Goal: Transaction & Acquisition: Purchase product/service

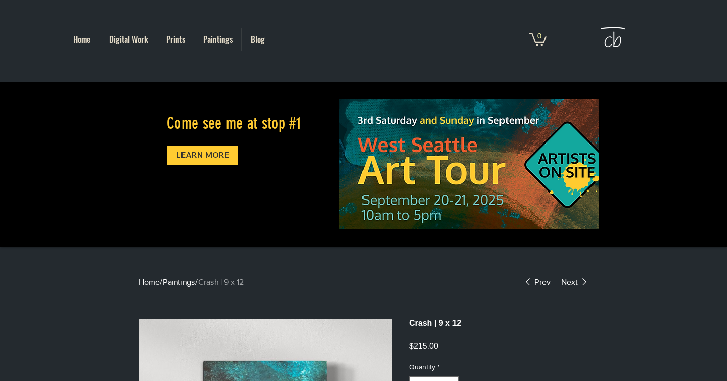
scroll to position [295, 0]
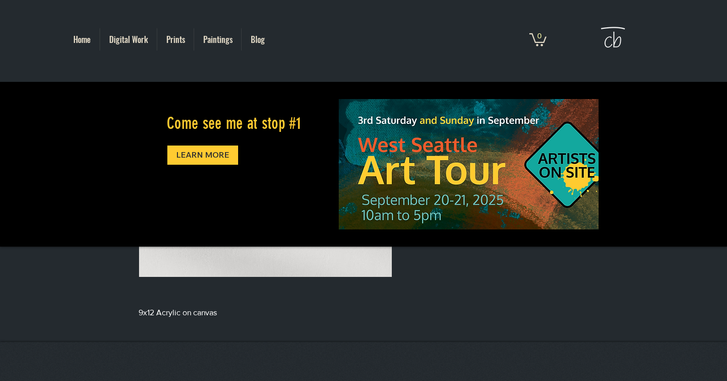
click at [173, 37] on p "Prints" at bounding box center [175, 39] width 29 height 22
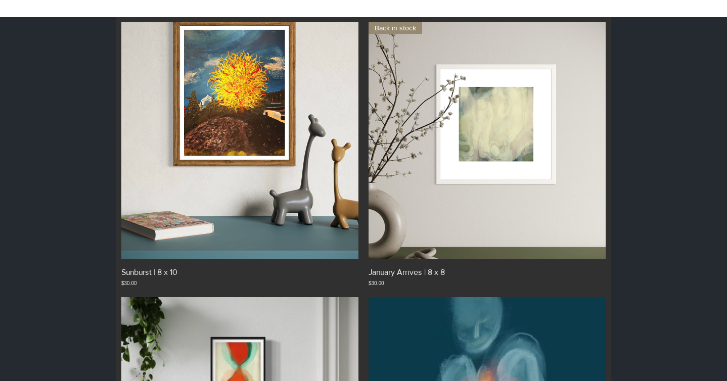
scroll to position [230, 0]
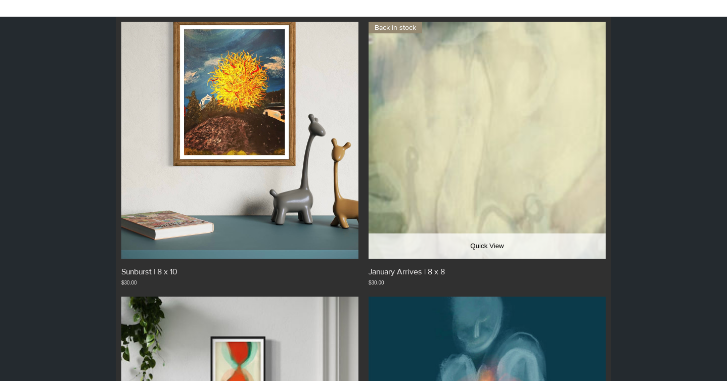
click at [437, 175] on img "January Arrives | 8 x 8. Back in stock gallery" at bounding box center [487, 140] width 237 height 237
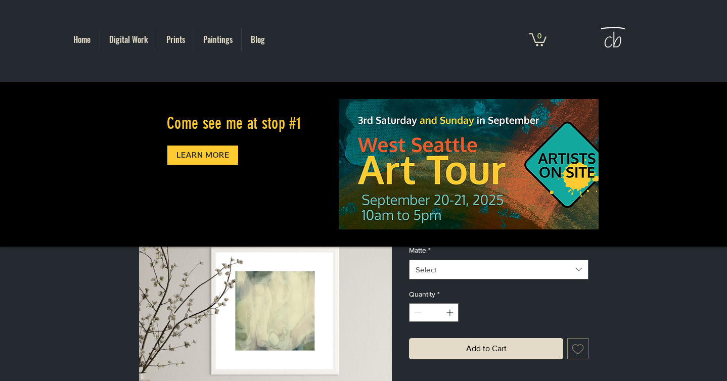
scroll to position [123, 0]
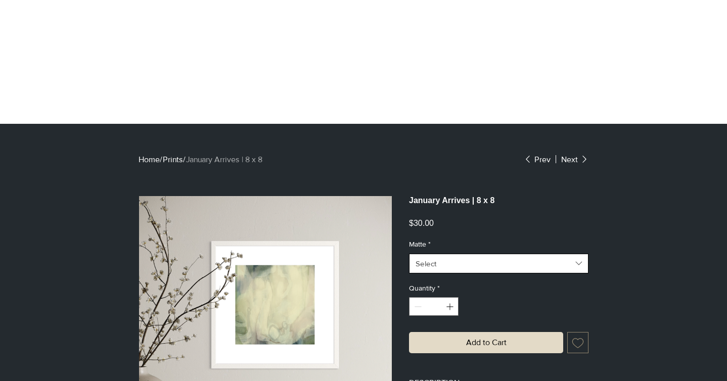
click at [488, 269] on span "Select" at bounding box center [494, 263] width 156 height 11
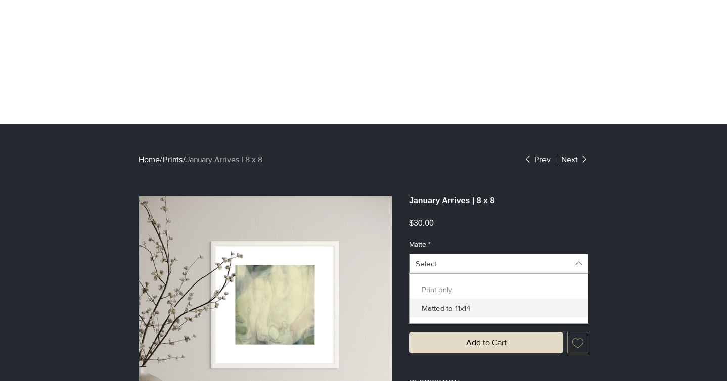
click at [464, 313] on span "Matted to 11x14" at bounding box center [499, 308] width 166 height 11
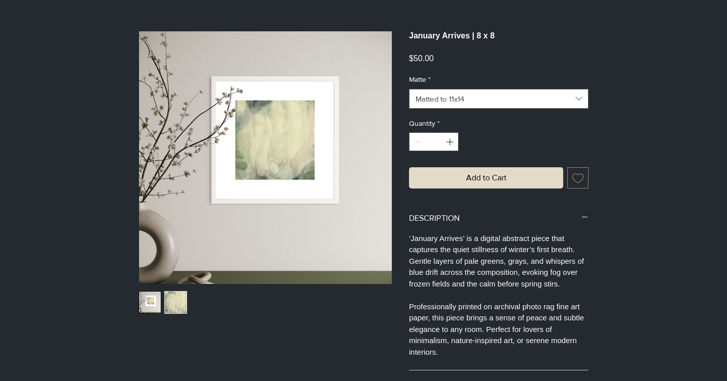
scroll to position [392, 0]
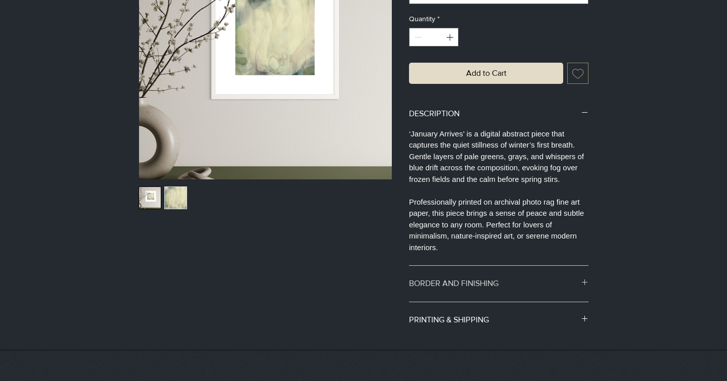
click at [470, 289] on h2 "BORDER AND FINISHING" at bounding box center [495, 283] width 172 height 11
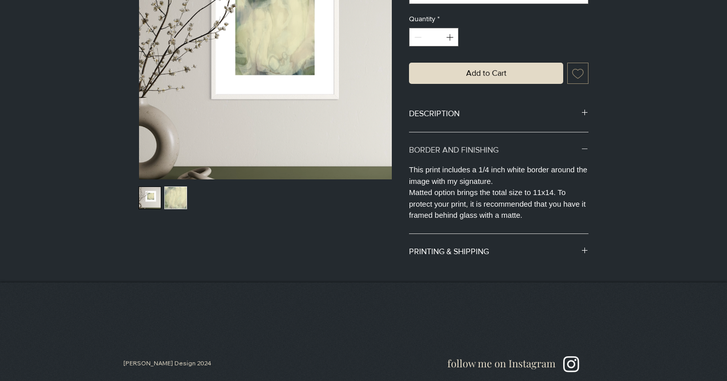
scroll to position [357, 0]
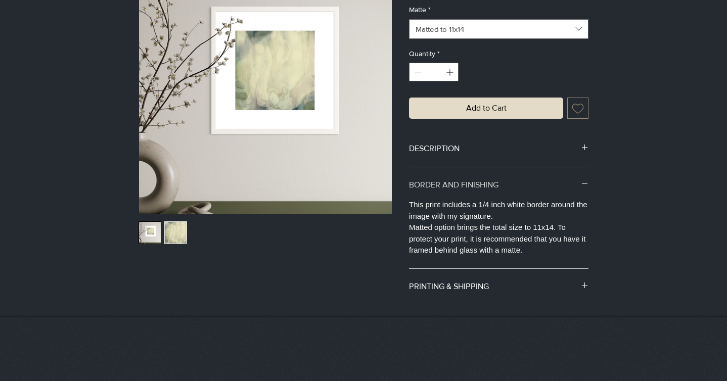
click at [470, 292] on h2 "PRINTING & SHIPPING" at bounding box center [495, 286] width 172 height 11
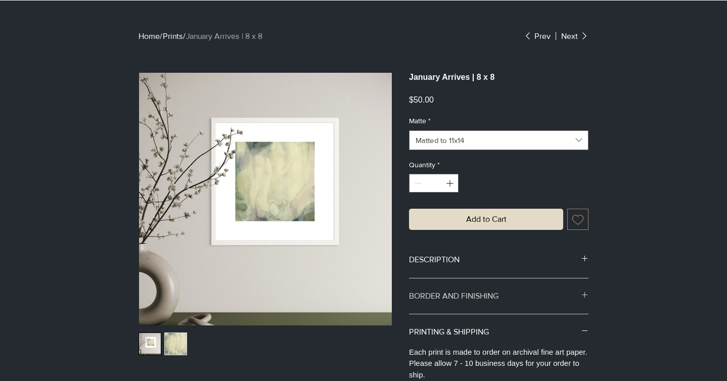
scroll to position [0, 0]
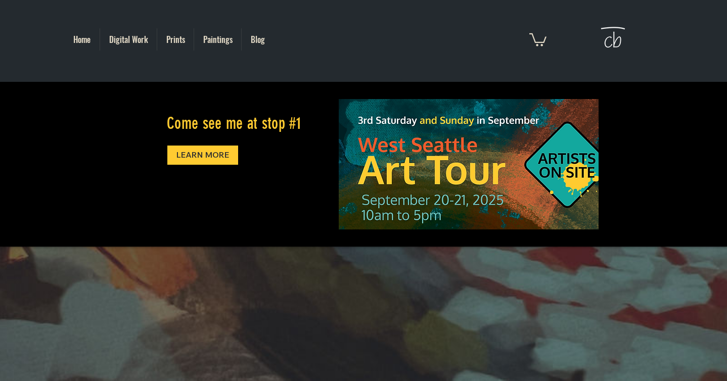
click at [176, 40] on p "Prints" at bounding box center [175, 39] width 29 height 22
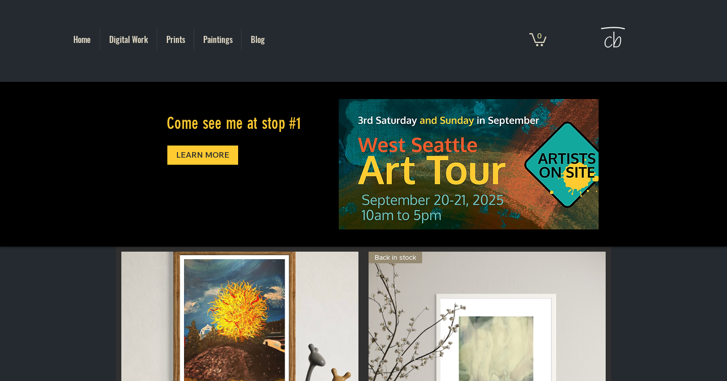
click at [211, 39] on p "Paintings" at bounding box center [217, 39] width 39 height 22
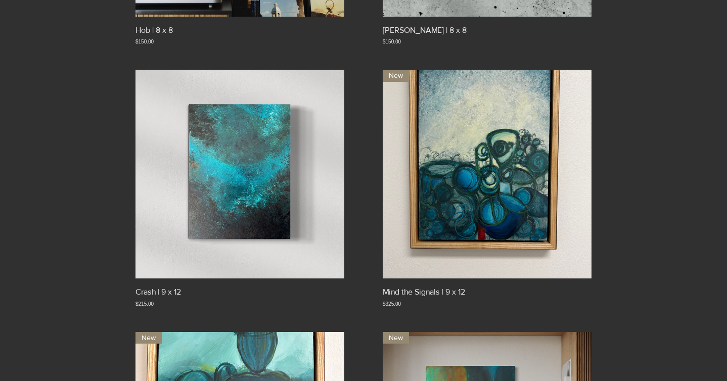
scroll to position [714, 0]
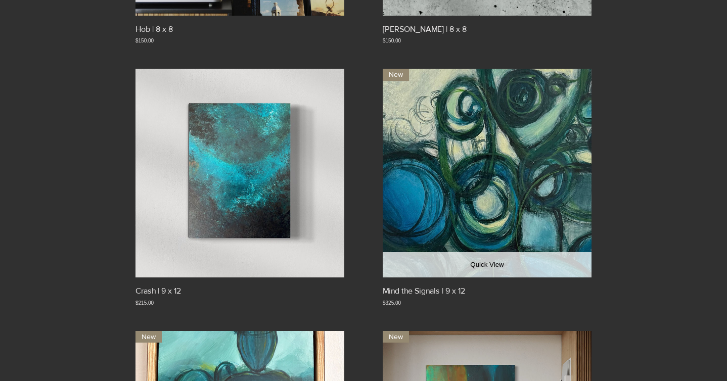
click at [477, 176] on img "Mind the Signals | 9 x 12. New gallery" at bounding box center [487, 173] width 209 height 209
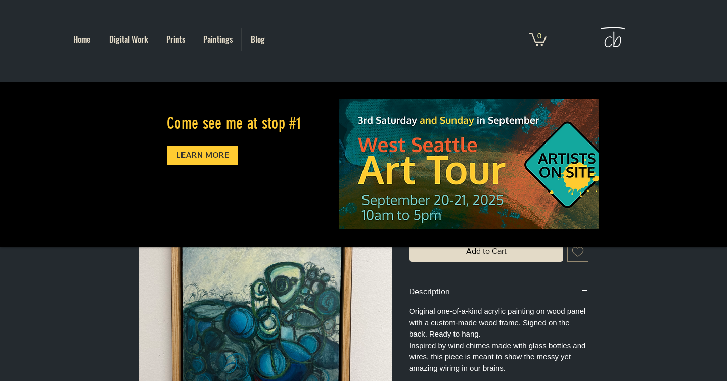
scroll to position [190, 0]
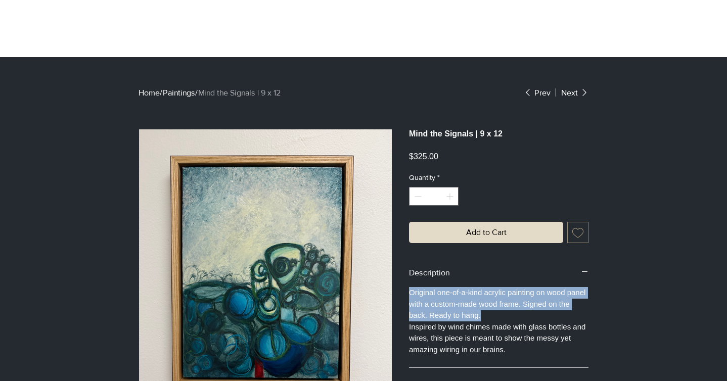
drag, startPoint x: 410, startPoint y: 298, endPoint x: 509, endPoint y: 321, distance: 101.2
click at [509, 321] on p "Original one-of-a-kind acrylic painting on wood panel with a custom-made wood f…" at bounding box center [498, 304] width 179 height 34
copy p "Original one-of-a-kind acrylic painting on wood panel with a custom-made wood f…"
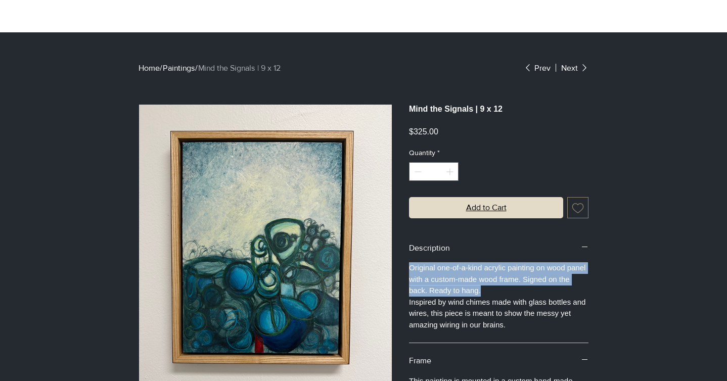
scroll to position [222, 0]
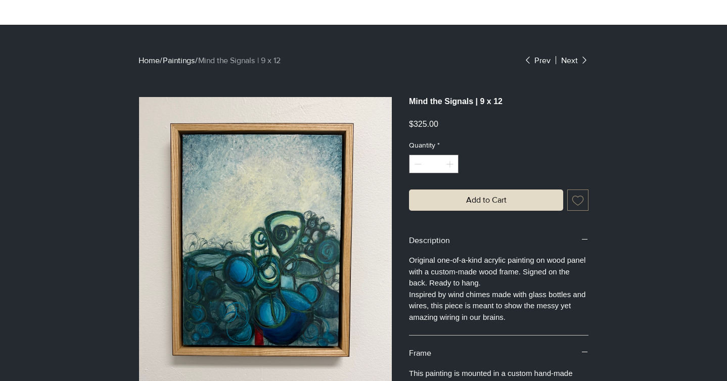
click at [429, 260] on p "Original one-of-a-kind acrylic painting on wood panel with a custom-made wood f…" at bounding box center [498, 272] width 179 height 34
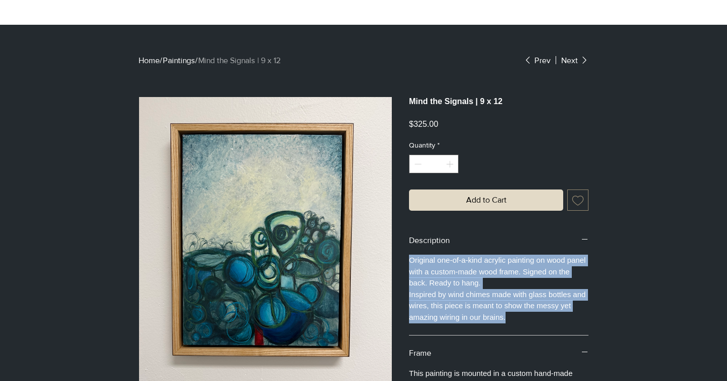
drag, startPoint x: 410, startPoint y: 265, endPoint x: 533, endPoint y: 329, distance: 138.4
click at [533, 323] on div "Original one-of-a-kind acrylic painting on wood panel with a custom-made wood f…" at bounding box center [498, 289] width 179 height 68
copy div "Original one-of-a-kind acrylic painting on wood panel with a custom-made wood f…"
click at [445, 275] on p "Original one-of-a-kind acrylic painting on wood panel with a custom-made wood f…" at bounding box center [498, 272] width 179 height 34
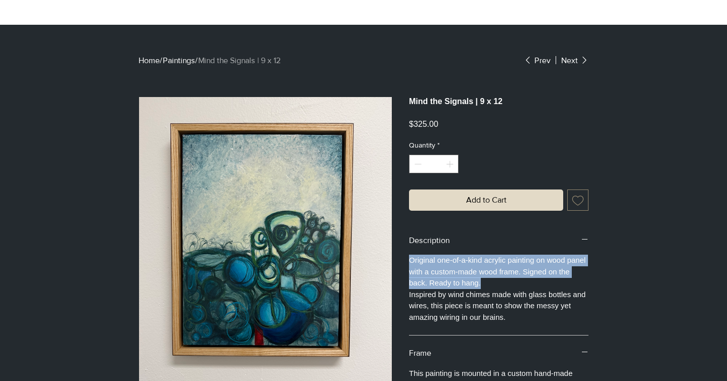
drag, startPoint x: 496, startPoint y: 288, endPoint x: 410, endPoint y: 267, distance: 89.3
click at [410, 267] on p "Original one-of-a-kind acrylic painting on wood panel with a custom-made wood f…" at bounding box center [498, 272] width 179 height 34
copy p "Original one-of-a-kind acrylic painting on wood panel with a custom-made wood f…"
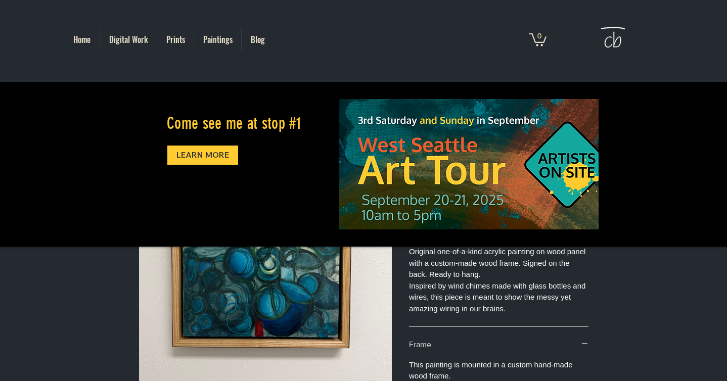
scroll to position [218, 0]
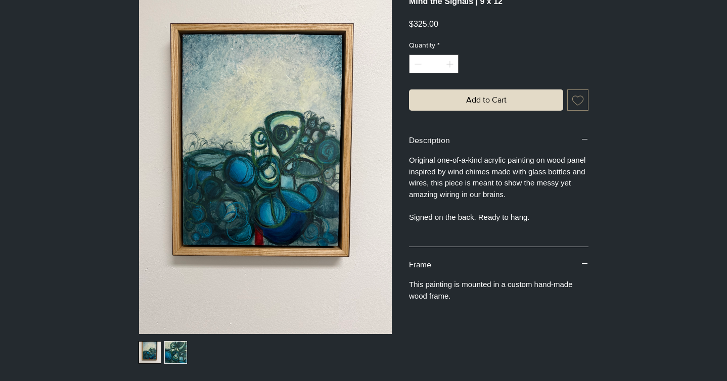
scroll to position [323, 0]
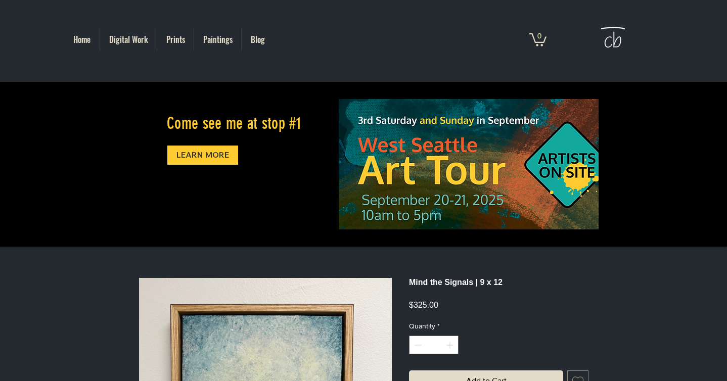
scroll to position [42, 0]
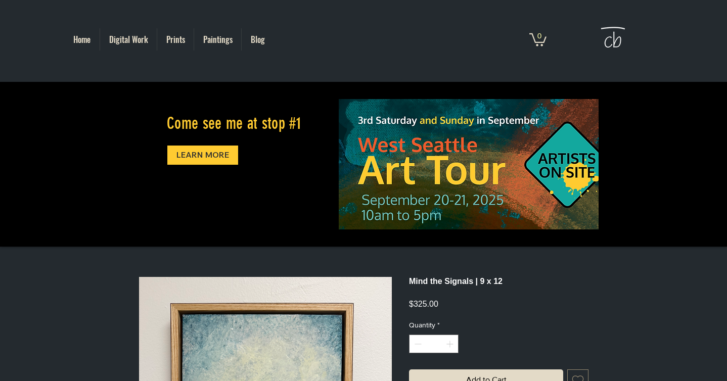
click at [224, 36] on p "Paintings" at bounding box center [217, 39] width 39 height 22
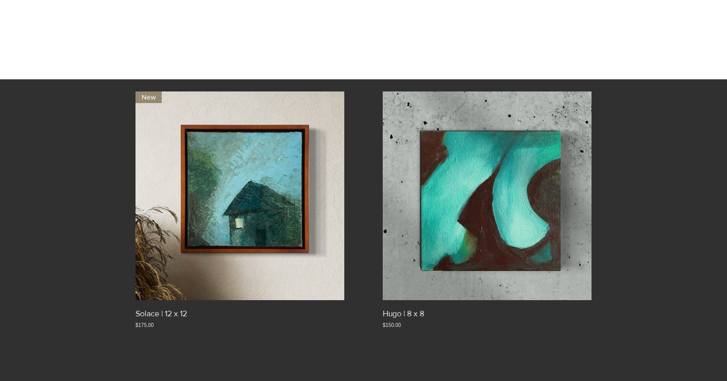
scroll to position [189, 0]
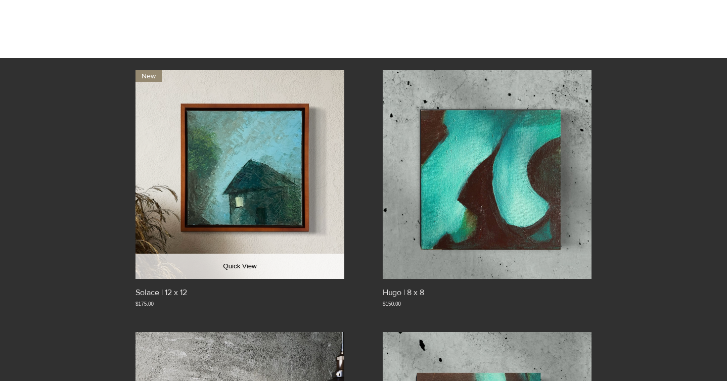
click at [301, 229] on img "Solace | 12 x 12. New gallery" at bounding box center [239, 174] width 209 height 209
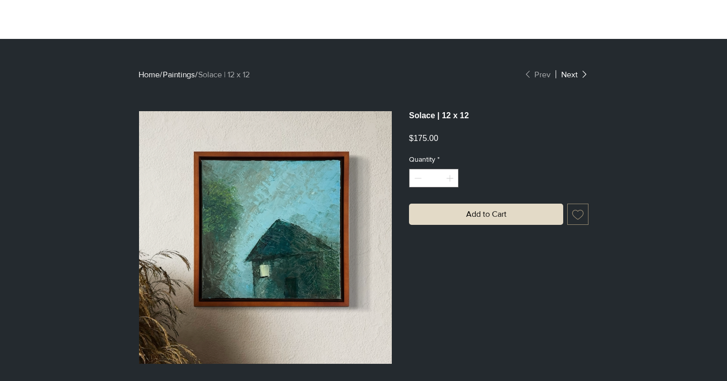
scroll to position [207, 0]
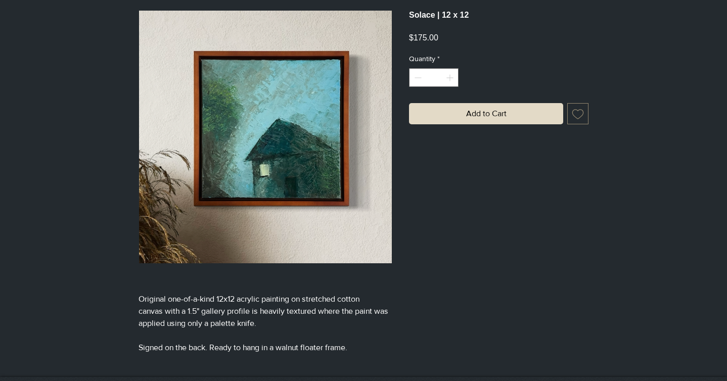
scroll to position [331, 0]
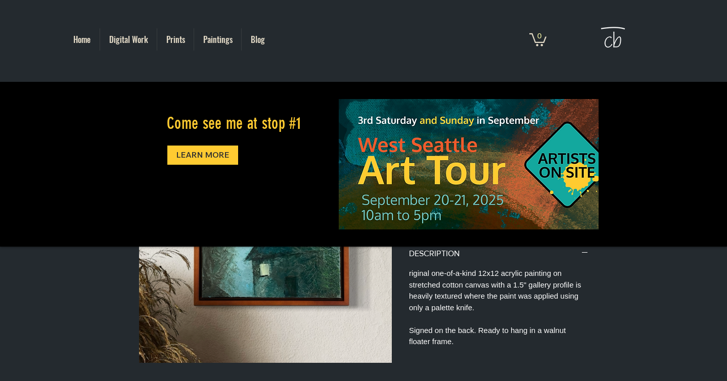
scroll to position [211, 0]
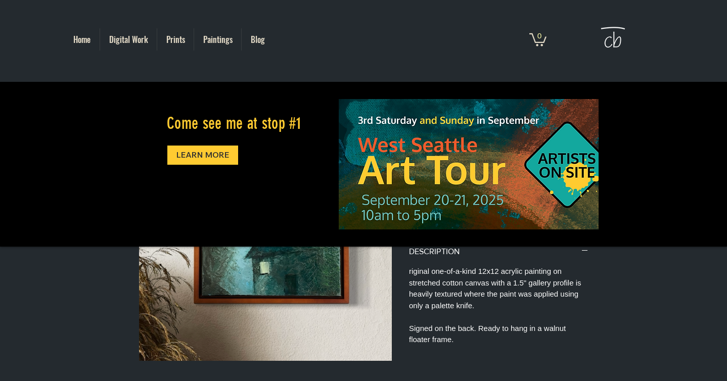
click at [216, 40] on p "Paintings" at bounding box center [217, 39] width 39 height 22
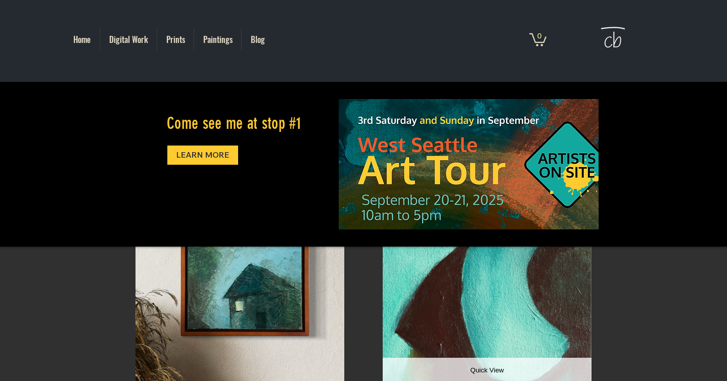
scroll to position [102, 0]
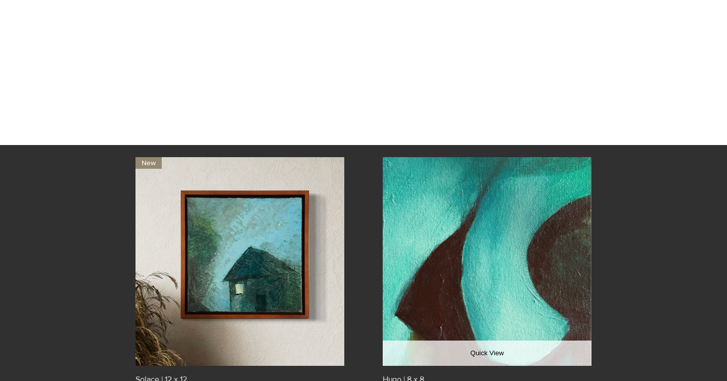
click at [422, 286] on img "Hugo | 8 x 8 gallery" at bounding box center [487, 261] width 209 height 209
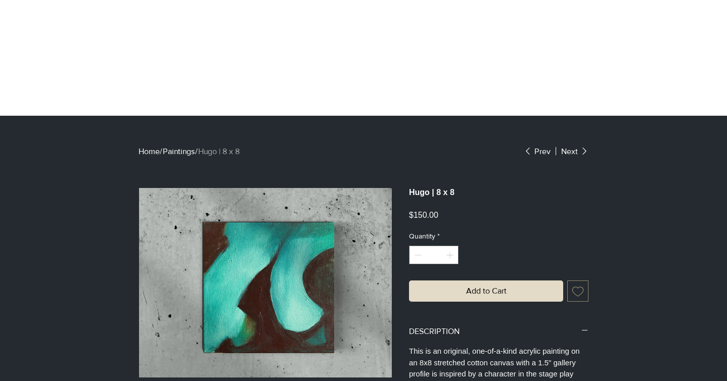
scroll to position [195, 0]
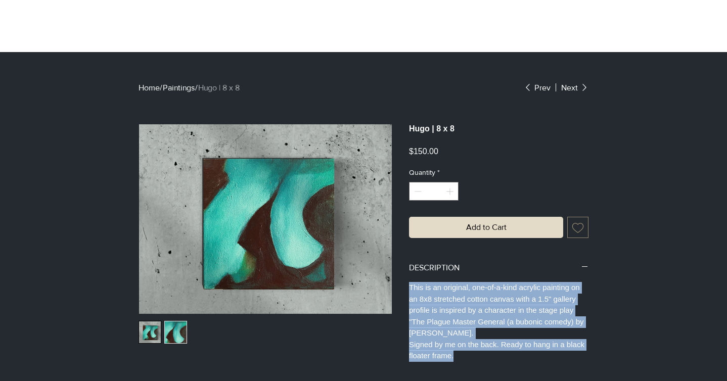
drag, startPoint x: 410, startPoint y: 293, endPoint x: 480, endPoint y: 366, distance: 101.2
click at [480, 362] on div "This is an original, one-of-a-kind acrylic painting on an 8x8 stretched cotton …" at bounding box center [498, 322] width 179 height 80
copy div "This is an original, one-of-a-kind acrylic painting on an 8x8 stretched cotton …"
click at [178, 91] on link "Paintings" at bounding box center [179, 87] width 32 height 9
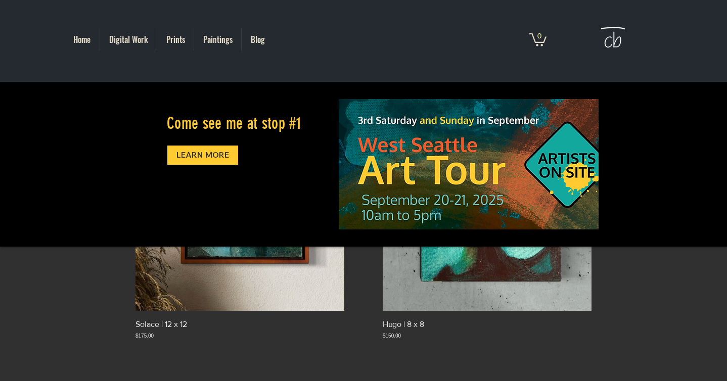
scroll to position [211, 0]
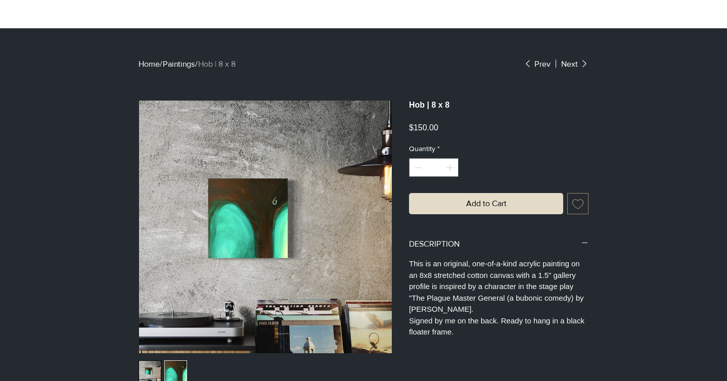
scroll to position [252, 0]
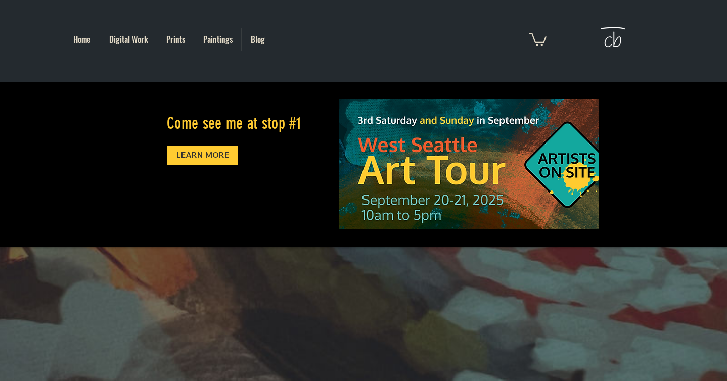
click at [222, 42] on p "Paintings" at bounding box center [217, 39] width 39 height 22
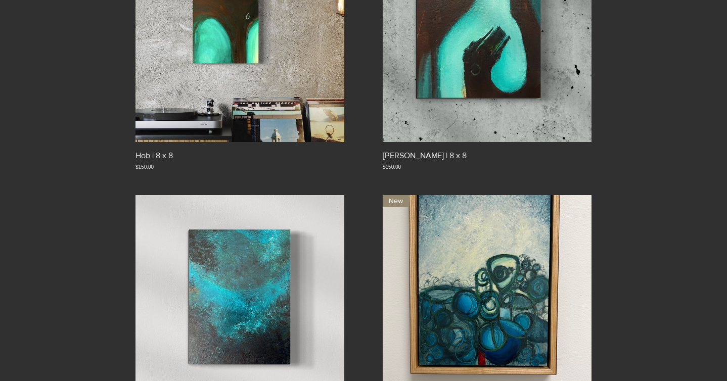
scroll to position [631, 0]
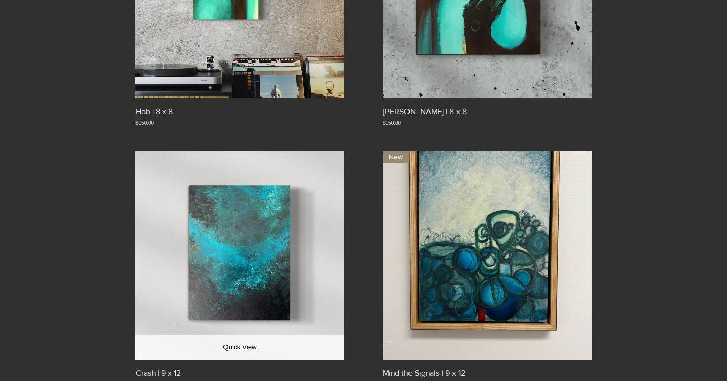
click at [259, 283] on img "Crash | 9 x 12 gallery" at bounding box center [239, 255] width 209 height 209
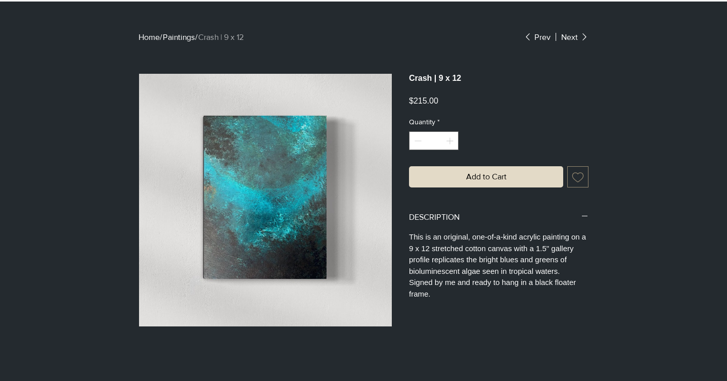
scroll to position [246, 0]
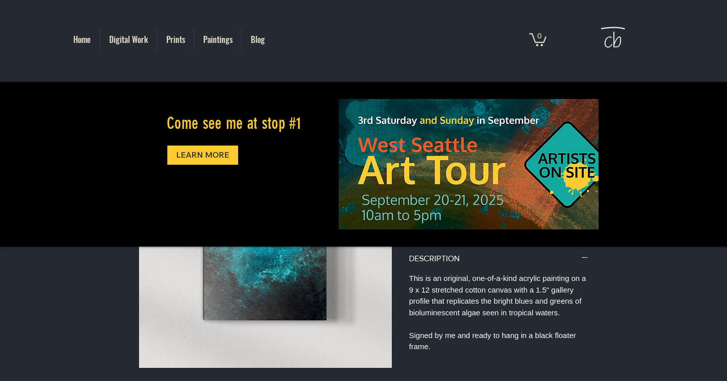
scroll to position [206, 0]
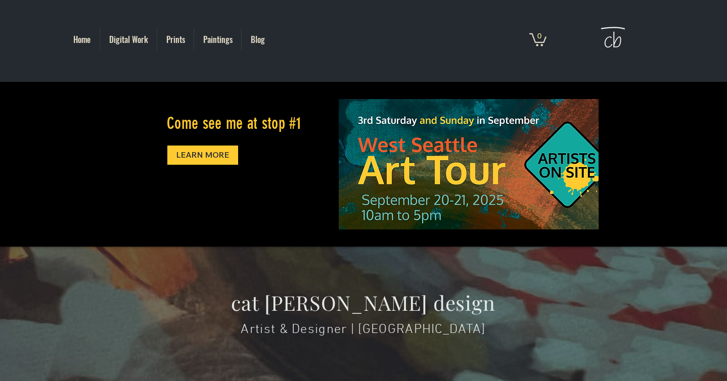
click at [221, 43] on p "Paintings" at bounding box center [217, 39] width 39 height 22
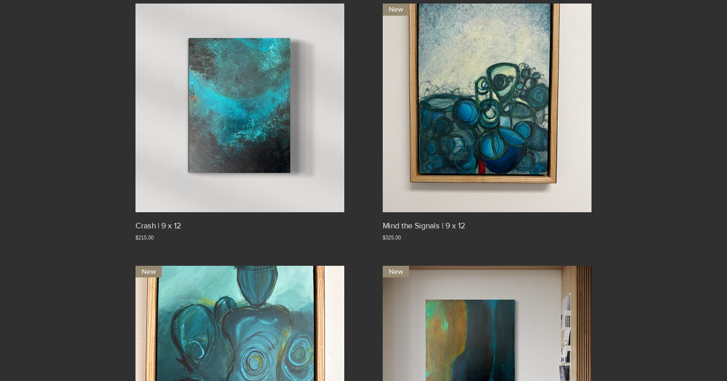
scroll to position [784, 0]
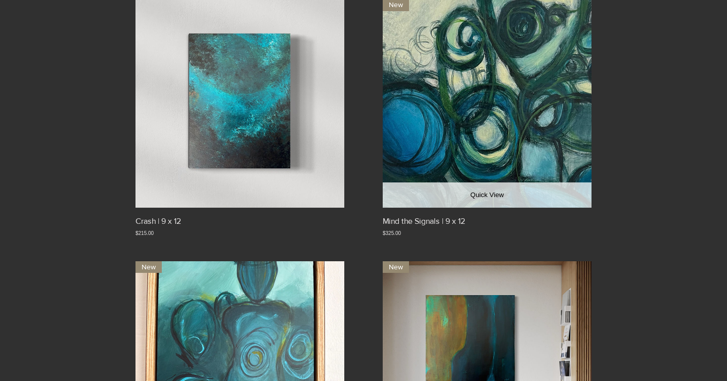
click at [434, 170] on img "Mind the Signals | 9 x 12. New gallery" at bounding box center [487, 103] width 209 height 209
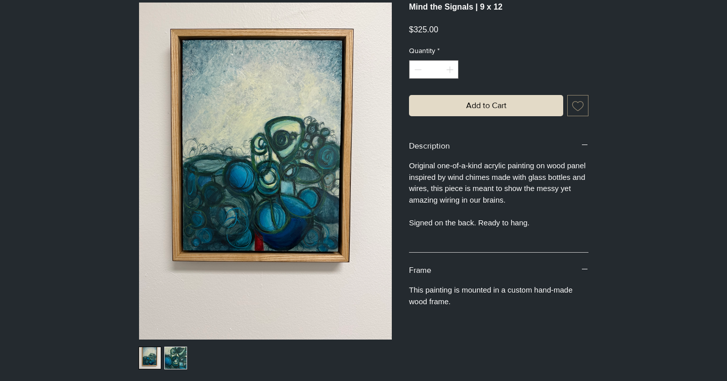
scroll to position [332, 0]
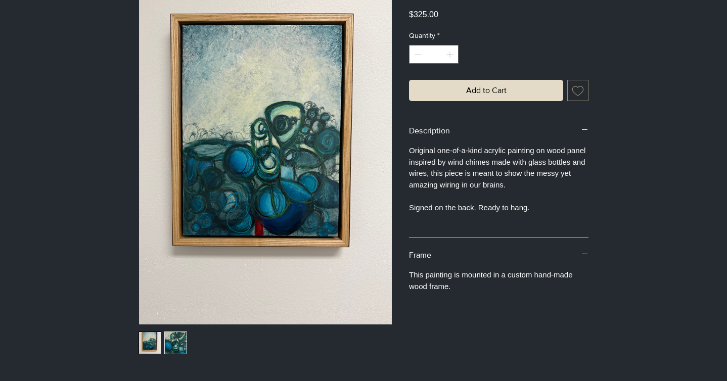
click at [181, 346] on img "2 / 2" at bounding box center [176, 343] width 22 height 22
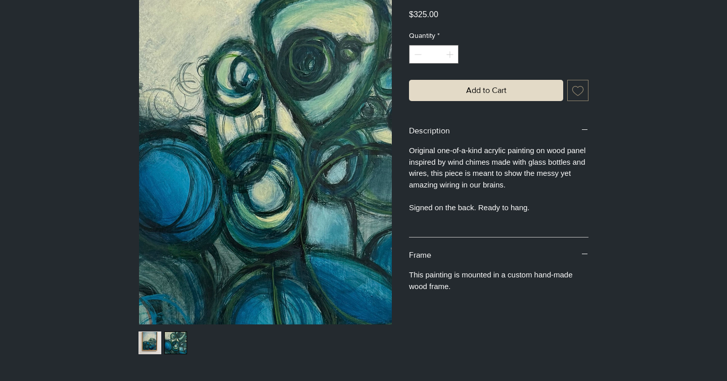
click at [154, 345] on img "1 / 2" at bounding box center [150, 343] width 22 height 22
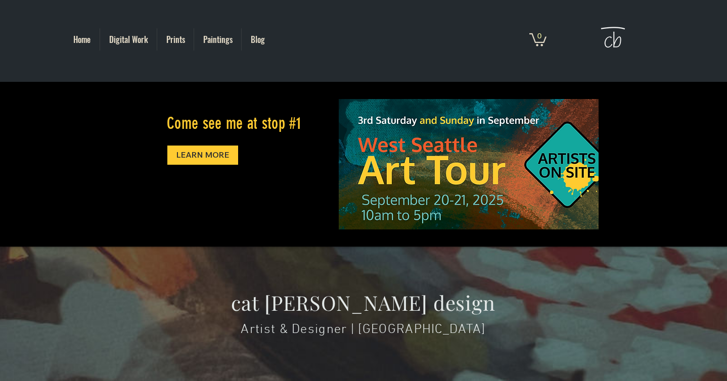
click at [217, 38] on p "Paintings" at bounding box center [217, 39] width 39 height 22
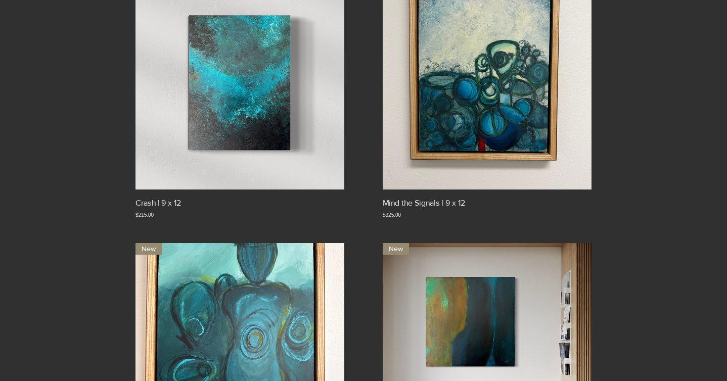
scroll to position [807, 0]
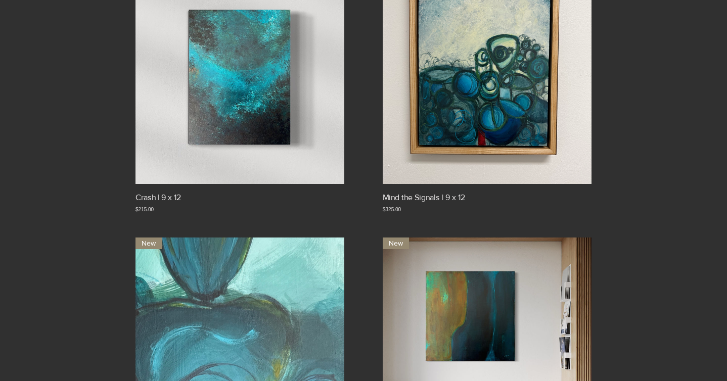
click at [245, 275] on img "Her State | 9 x 12. New gallery" at bounding box center [239, 342] width 209 height 209
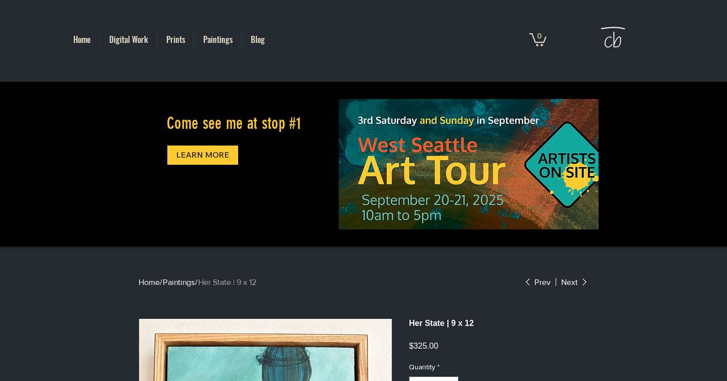
click at [81, 34] on p "Home" at bounding box center [81, 39] width 27 height 22
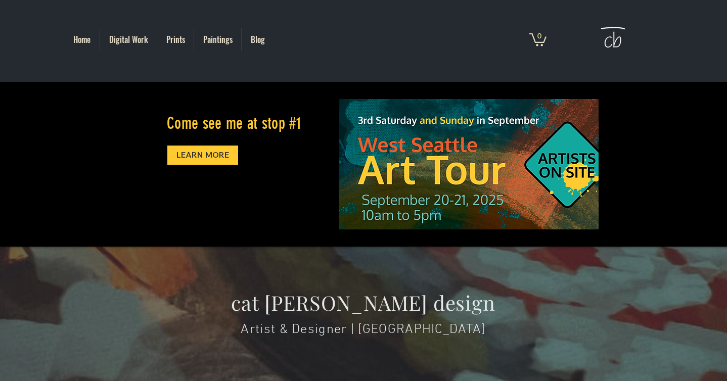
click at [139, 40] on p "Digital Work" at bounding box center [128, 39] width 49 height 22
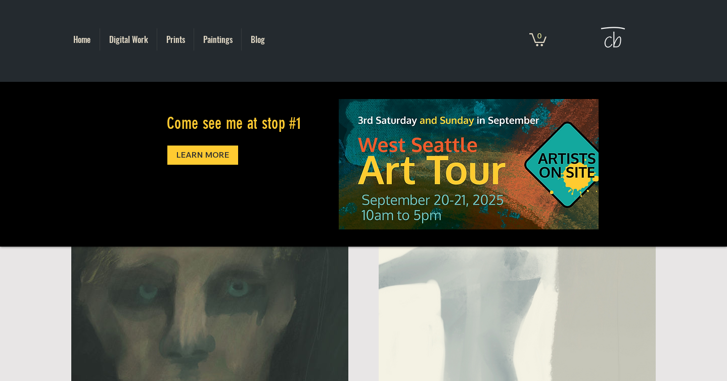
scroll to position [356, 0]
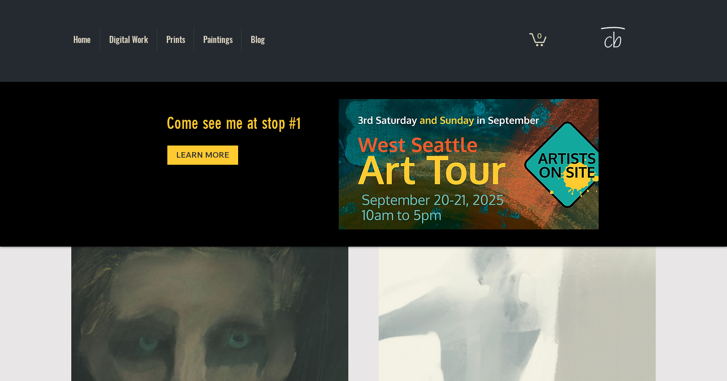
click at [179, 38] on p "Prints" at bounding box center [175, 39] width 29 height 22
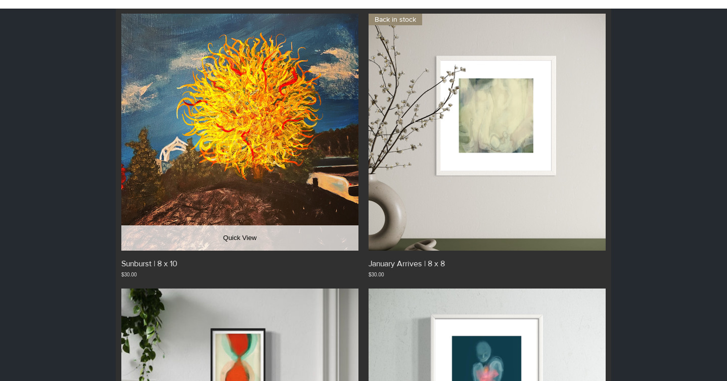
scroll to position [241, 0]
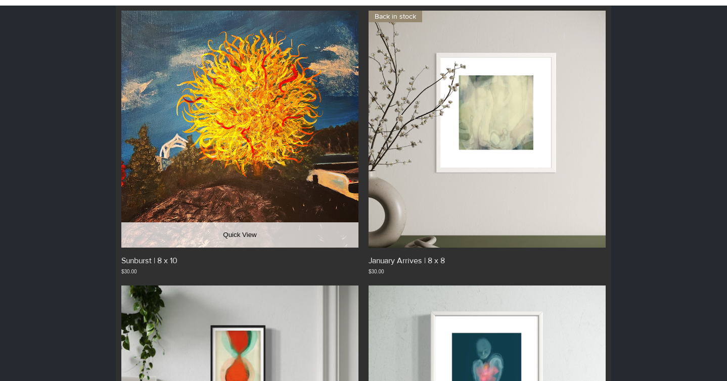
click at [245, 230] on button "Quick View" at bounding box center [239, 234] width 237 height 25
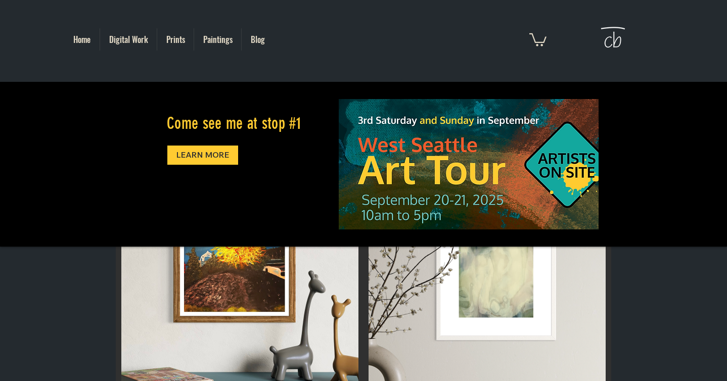
scroll to position [190, 0]
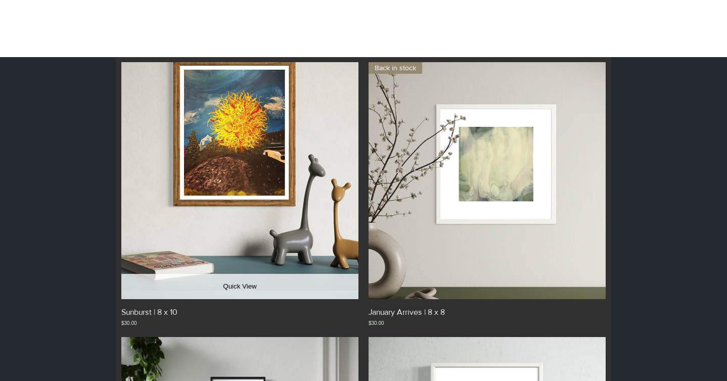
click at [241, 283] on button "Quick View" at bounding box center [239, 286] width 237 height 25
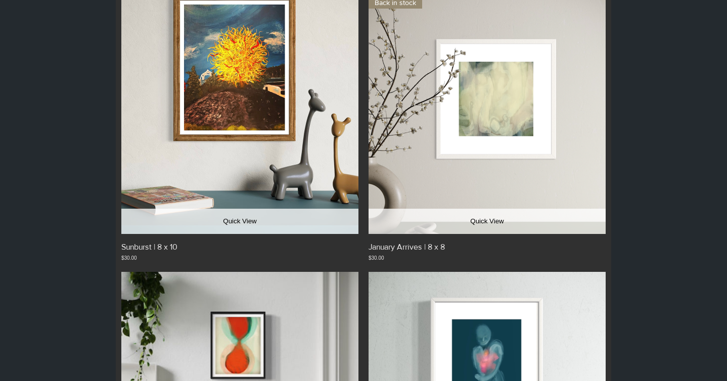
scroll to position [0, 0]
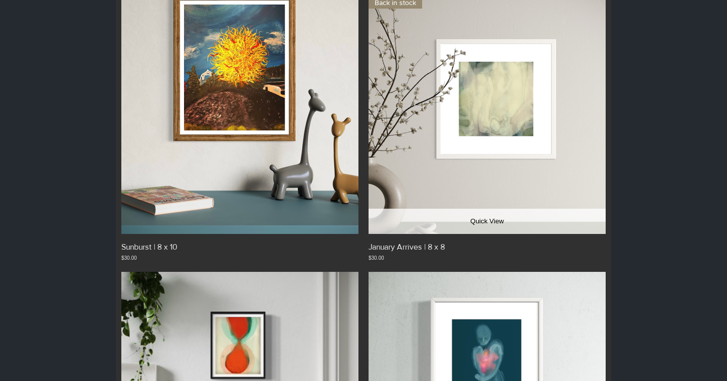
click at [476, 184] on img "January Arrives | 8 x 8. Back in stock gallery" at bounding box center [487, 115] width 237 height 237
click at [474, 215] on button "Quick View" at bounding box center [487, 221] width 237 height 25
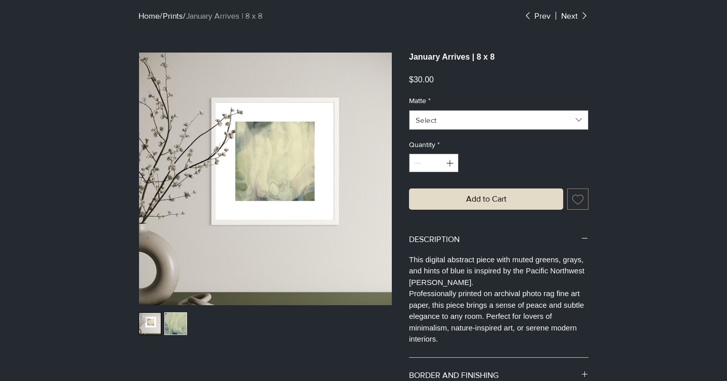
scroll to position [268, 0]
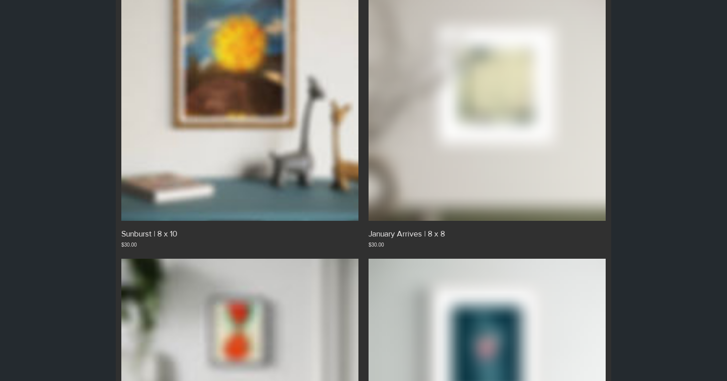
scroll to position [196, 0]
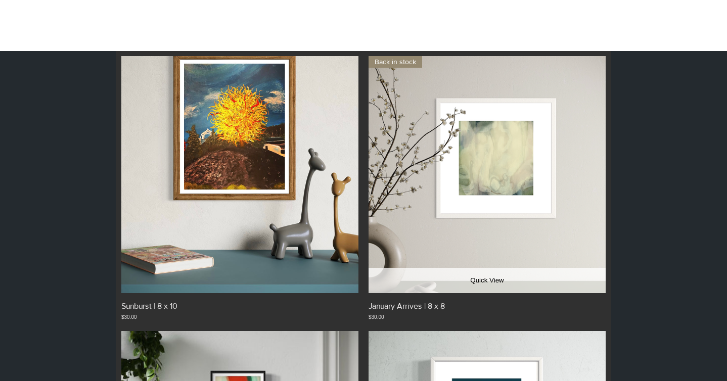
click at [487, 279] on button "Quick View" at bounding box center [487, 280] width 237 height 25
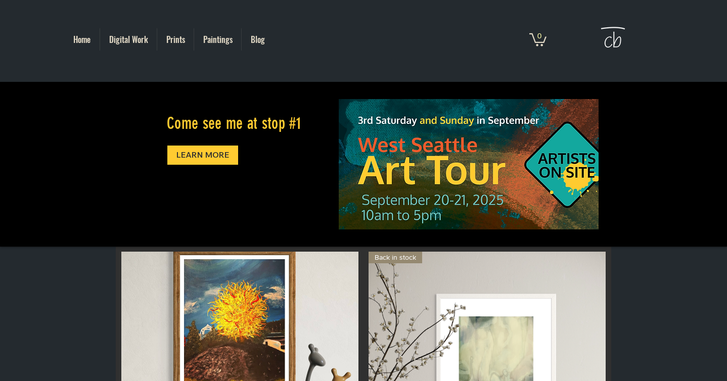
click at [185, 40] on p "Prints" at bounding box center [175, 39] width 29 height 22
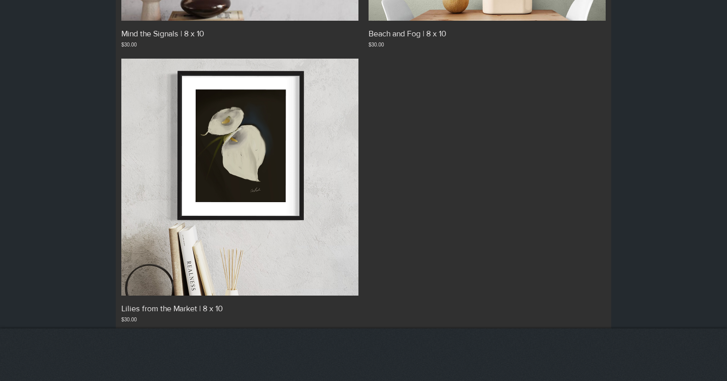
scroll to position [1019, 0]
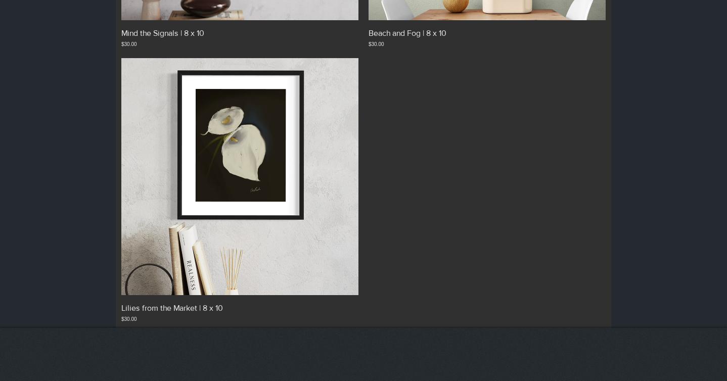
click at [143, 269] on img "Lilies from the Market | 8 x 10 gallery" at bounding box center [239, 176] width 237 height 237
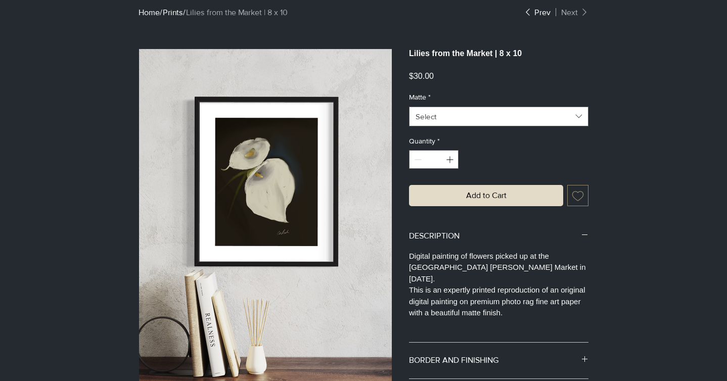
scroll to position [274, 0]
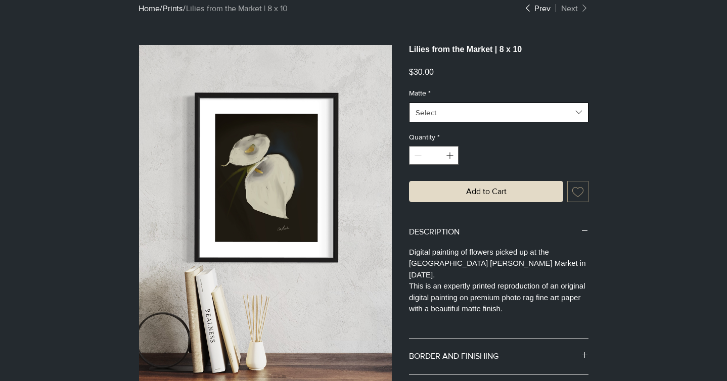
click at [437, 113] on span "Select" at bounding box center [494, 112] width 156 height 11
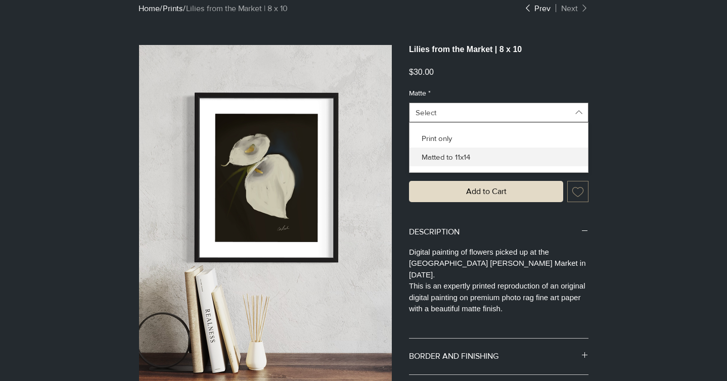
click at [440, 162] on span "Matted to 11x14" at bounding box center [499, 157] width 166 height 11
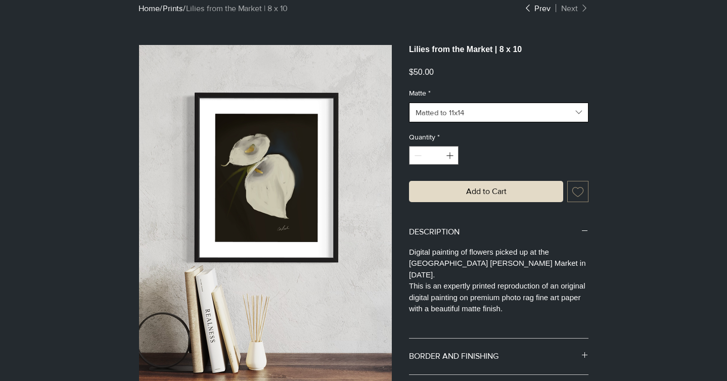
click at [446, 122] on button "Matted to 11x14" at bounding box center [498, 113] width 179 height 20
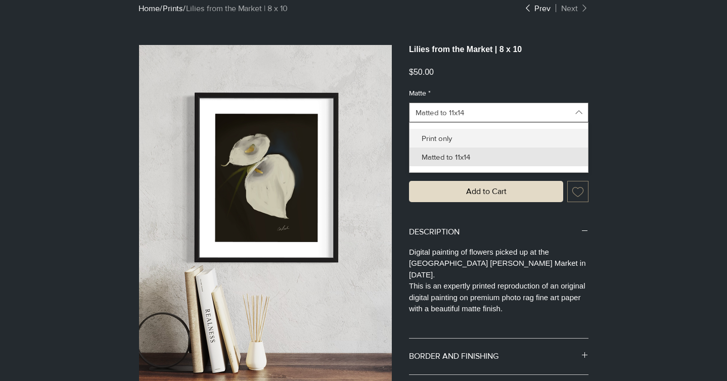
click at [441, 139] on span "Print only" at bounding box center [499, 138] width 166 height 11
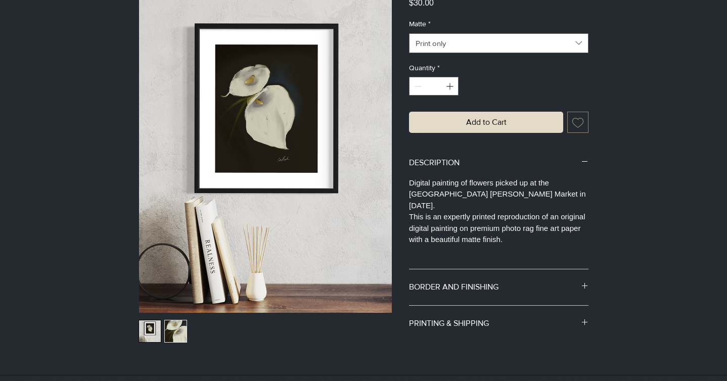
scroll to position [345, 0]
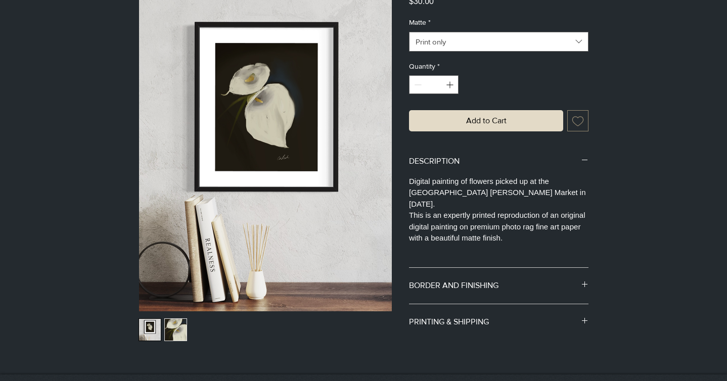
click at [457, 277] on li "BORDER AND FINISHING This print includes a 1/4 inch white border around the ima…" at bounding box center [498, 286] width 179 height 36
click at [586, 285] on icon "main content" at bounding box center [585, 285] width 8 height 8
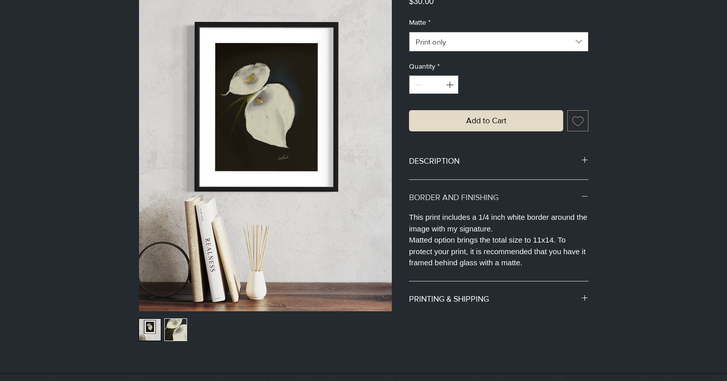
scroll to position [359, 0]
